Goal: Information Seeking & Learning: Learn about a topic

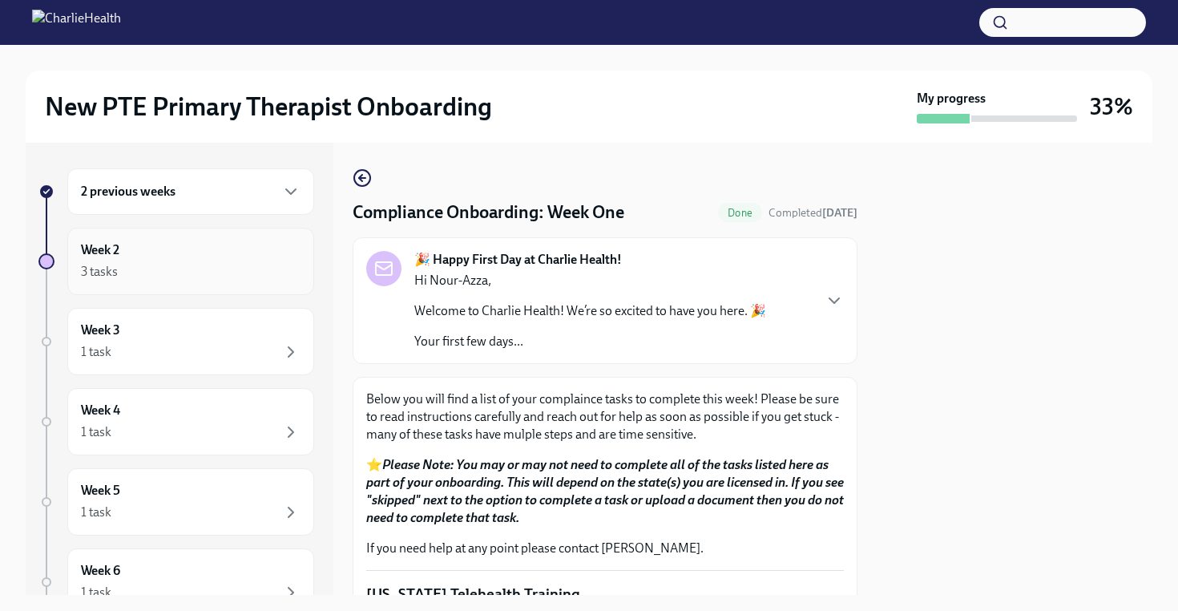
click at [189, 252] on div "Week 2 3 tasks" at bounding box center [191, 261] width 220 height 40
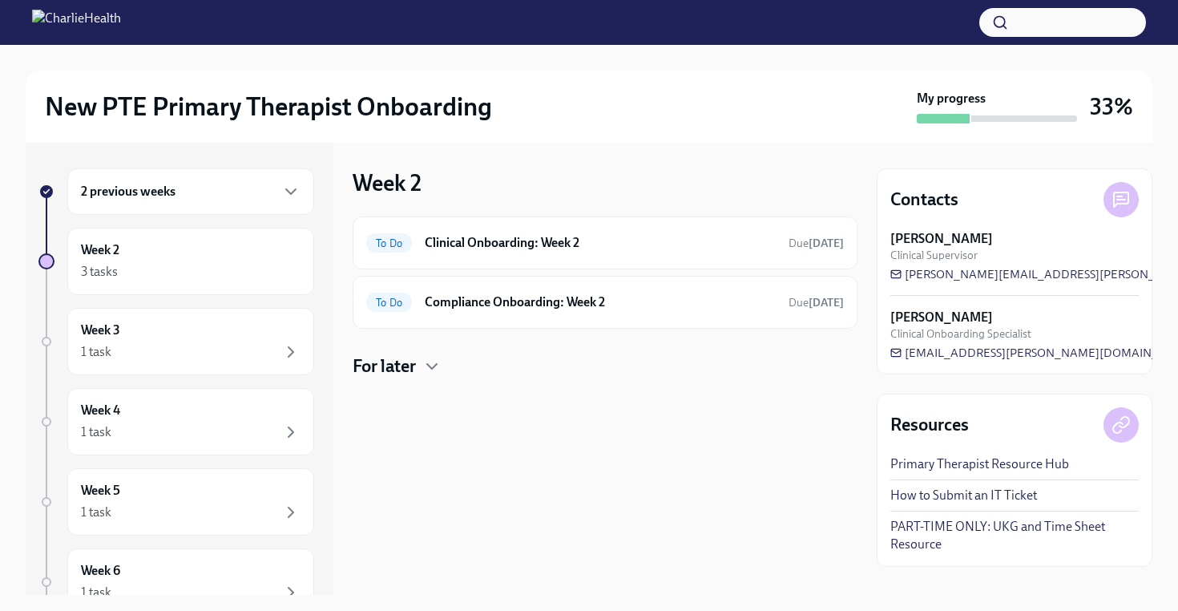
click at [166, 199] on h6 "2 previous weeks" at bounding box center [128, 192] width 95 height 18
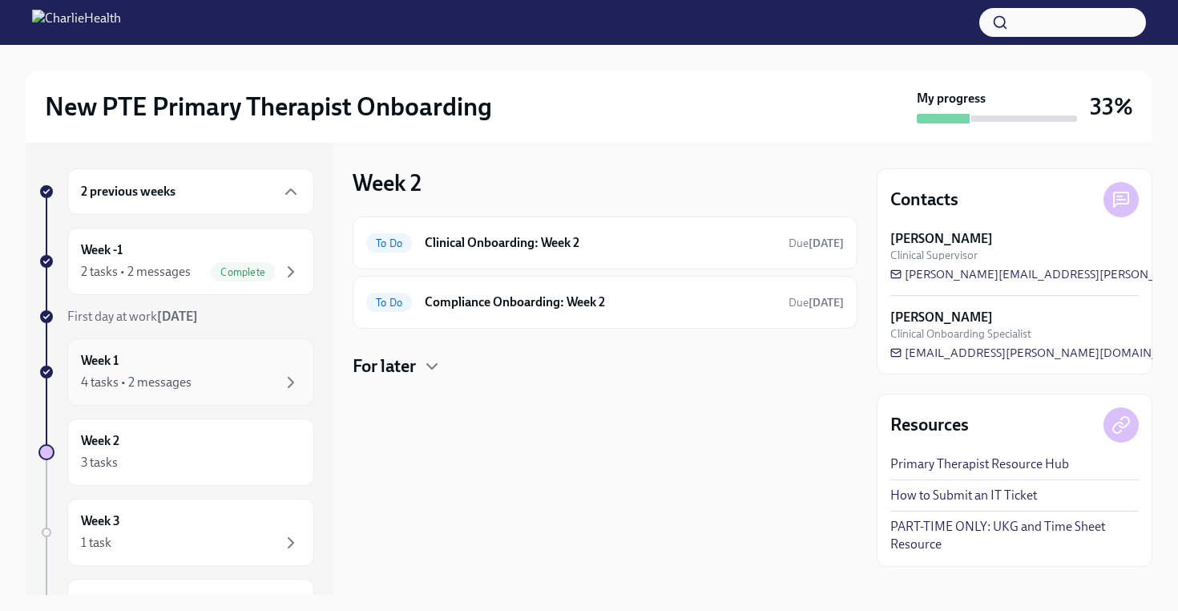
click at [176, 364] on div "Week 1 4 tasks • 2 messages" at bounding box center [191, 372] width 220 height 40
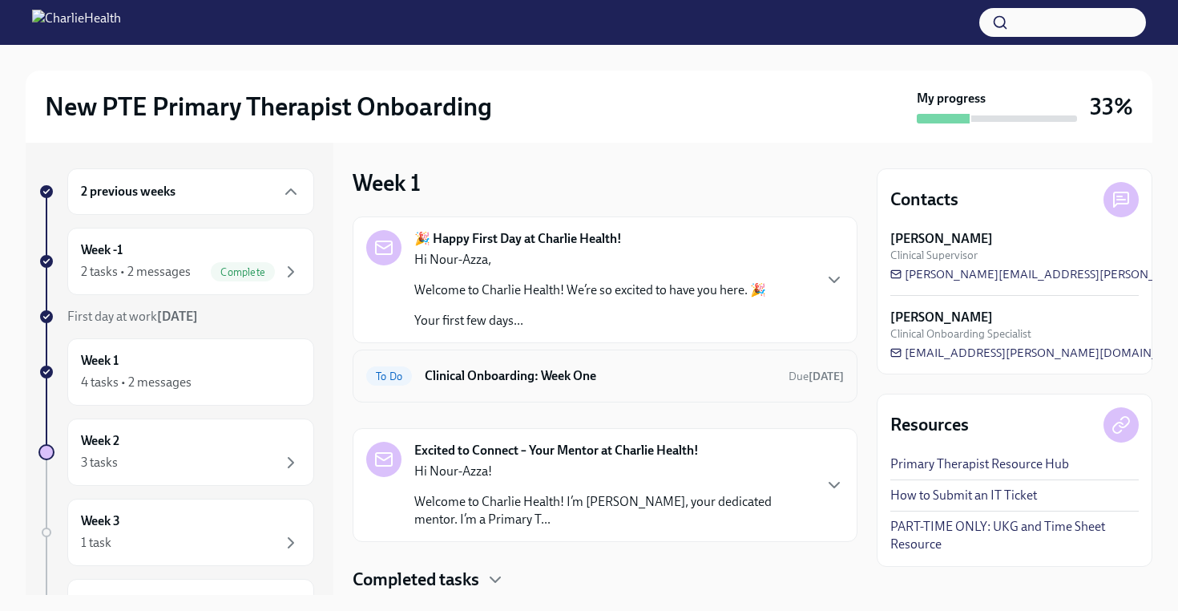
click at [528, 381] on h6 "Clinical Onboarding: Week One" at bounding box center [600, 376] width 351 height 18
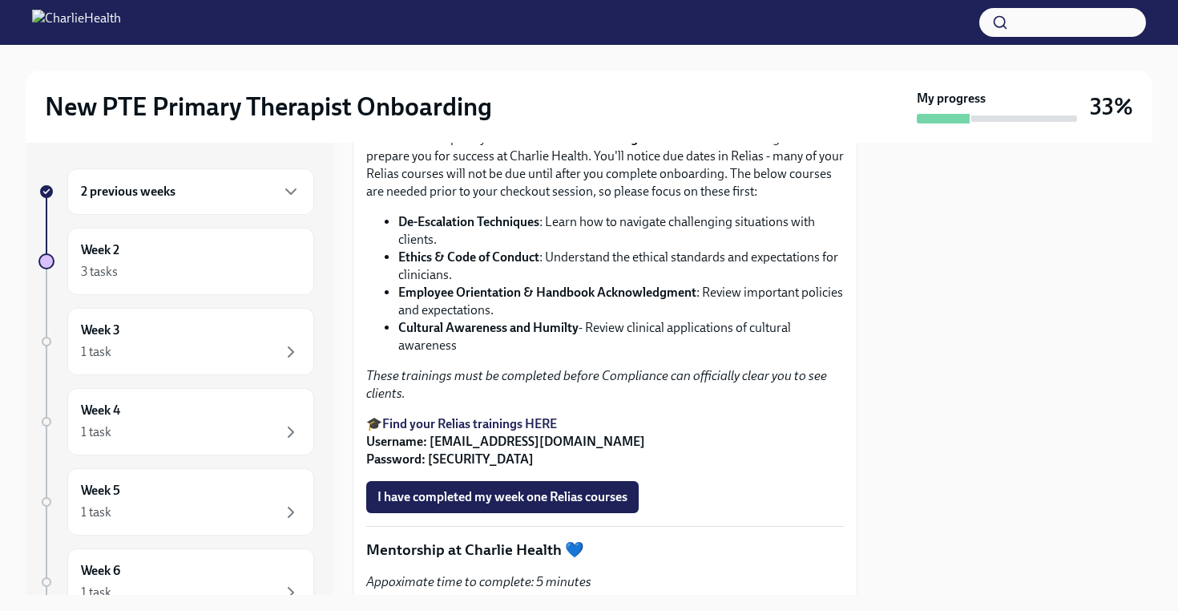
scroll to position [2134, 0]
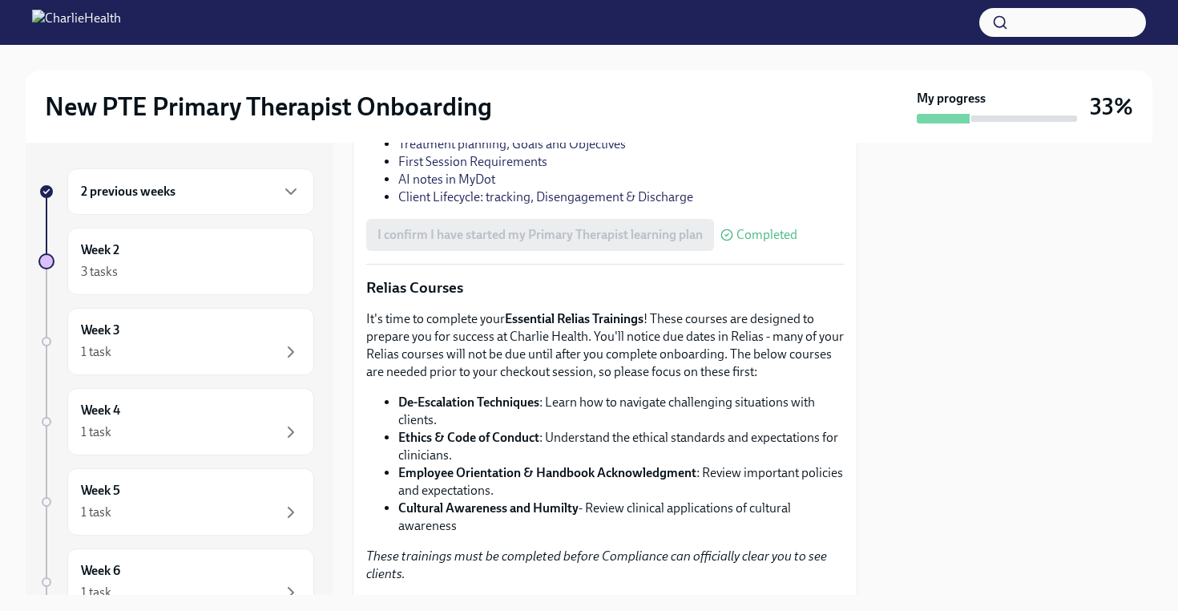
click at [514, 134] on link "Clinical and Client Documentation" at bounding box center [491, 126] width 186 height 15
click at [515, 151] on link "Treatment planning, Goals and Objectives" at bounding box center [512, 143] width 228 height 15
click at [456, 169] on link "First Session Requirements" at bounding box center [472, 161] width 149 height 15
